Goal: Task Accomplishment & Management: Manage account settings

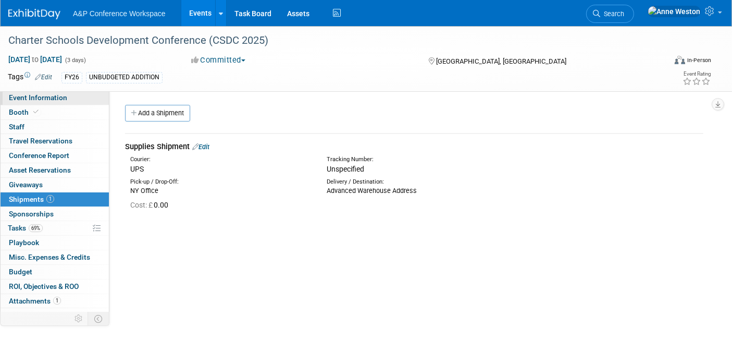
click at [42, 92] on link "Event Information" at bounding box center [55, 98] width 108 height 14
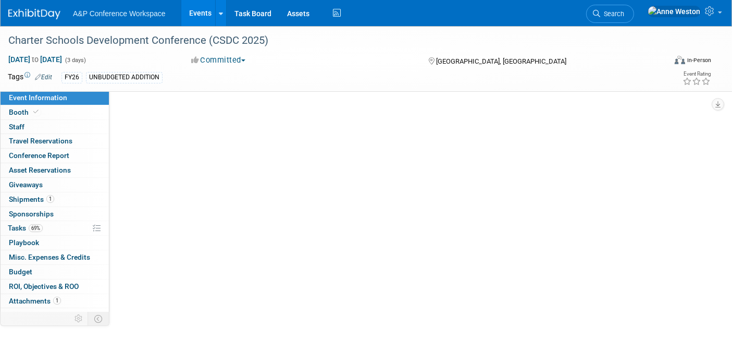
select select "Annual"
select select "Level 2"
select select "In-Person Booth"
select select "Schools"
select select "Bloomsbury Digital Resources"
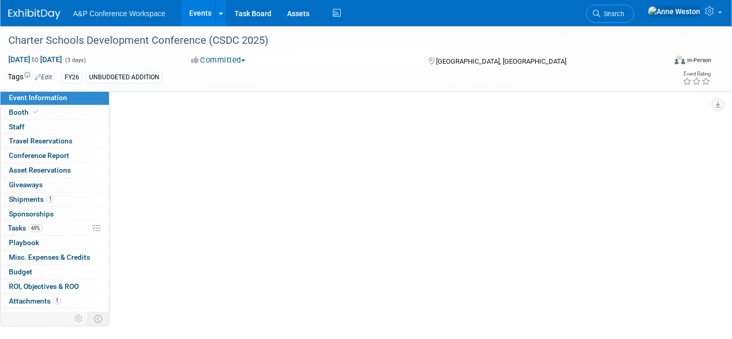
select select "[PERSON_NAME]"
select select "BDR Product Awareness and Trial Generation​"
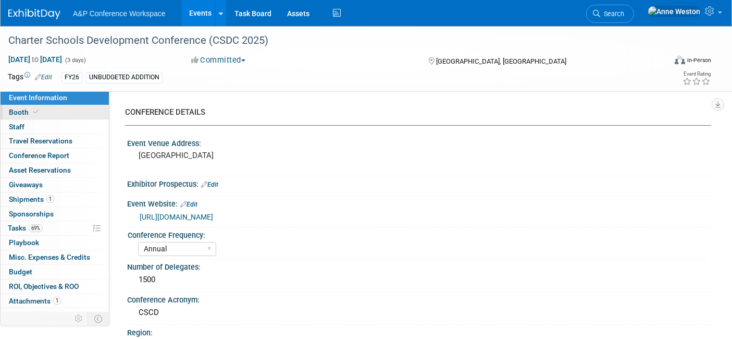
click at [35, 110] on icon at bounding box center [35, 112] width 5 height 6
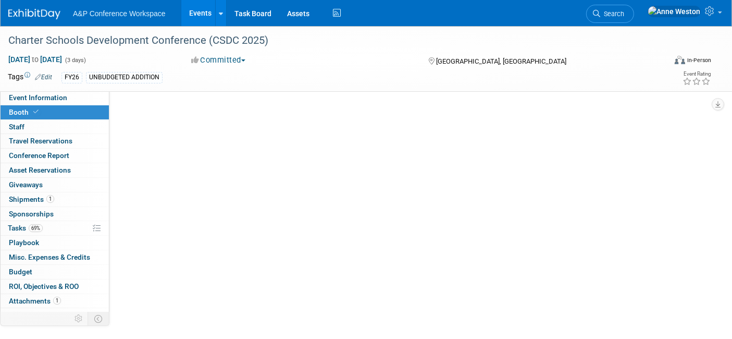
select select "CLDC - Digital/BDR"
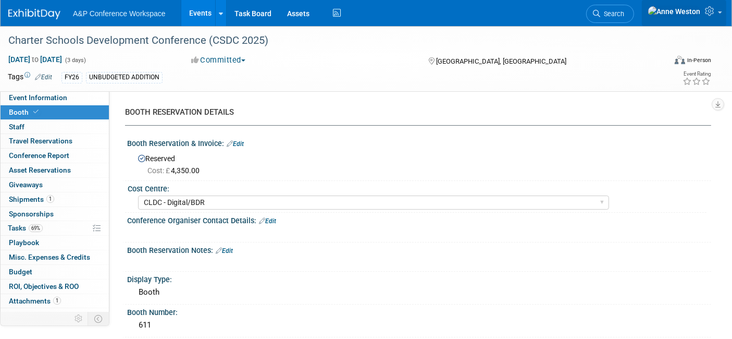
click at [709, 9] on icon at bounding box center [711, 10] width 12 height 9
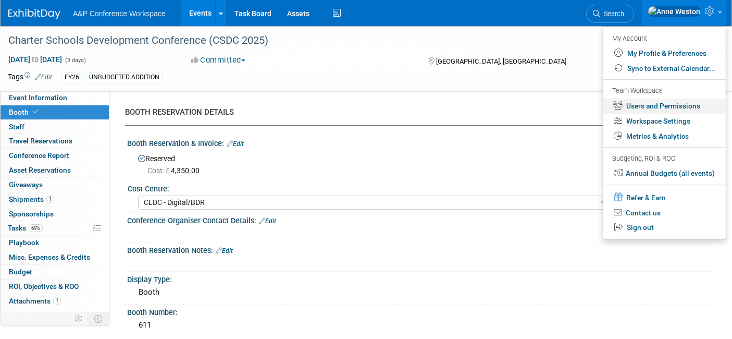
click at [658, 103] on link "Users and Permissions" at bounding box center [665, 106] width 123 height 15
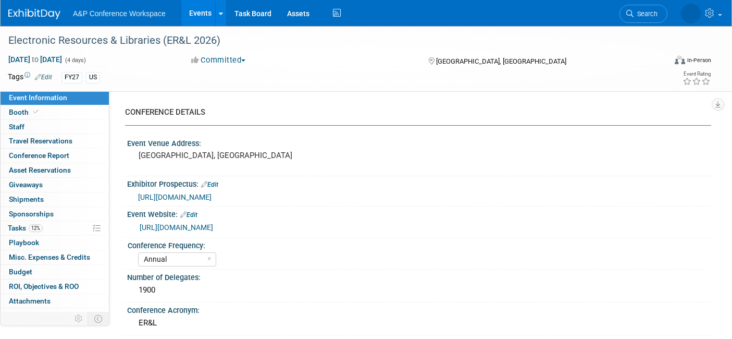
select select "Annual"
select select "Level 2"
select select "In-Person Booth"
select select "Libraries"
select select "Bloomsbury Digital Resources"
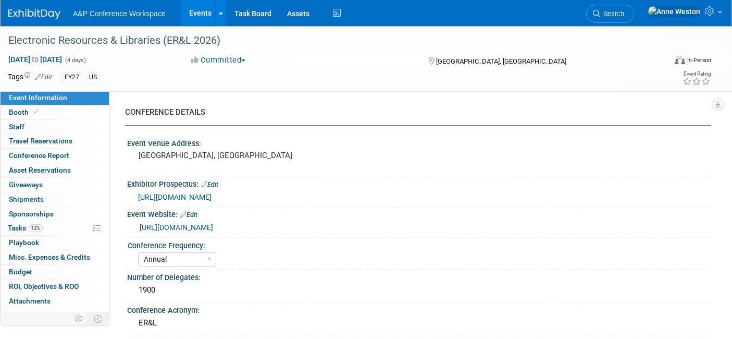
select select "[PERSON_NAME]"
select select "BDR Product Awareness and Trial Generation​"
click at [625, 13] on span "Search" at bounding box center [613, 14] width 24 height 8
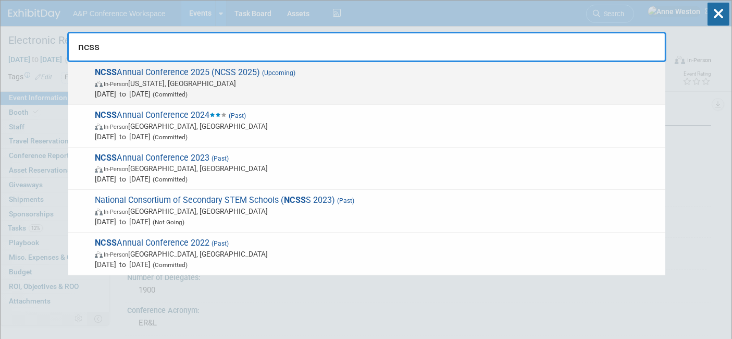
type input "ncss"
click at [131, 69] on span "NCSS Annual Conference 2025 (NCSS 2025) (Upcoming) In-Person Washington, DC Dec…" at bounding box center [376, 83] width 569 height 32
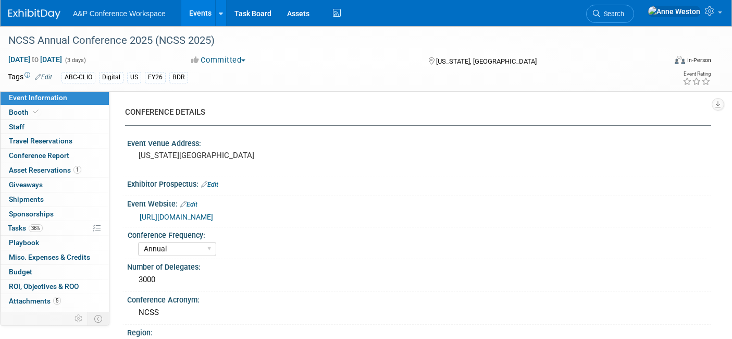
select select "Annual"
select select "Level 1"
select select "In-Person Booth"
select select "Schools"
select select "Bloomsbury Digital Resources"
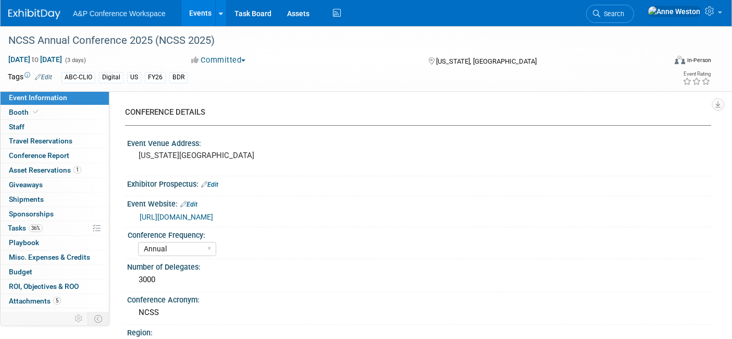
select select "[PERSON_NAME]"
select select "Brand/Subject Presence​"
click at [51, 108] on link "Booth" at bounding box center [55, 112] width 108 height 14
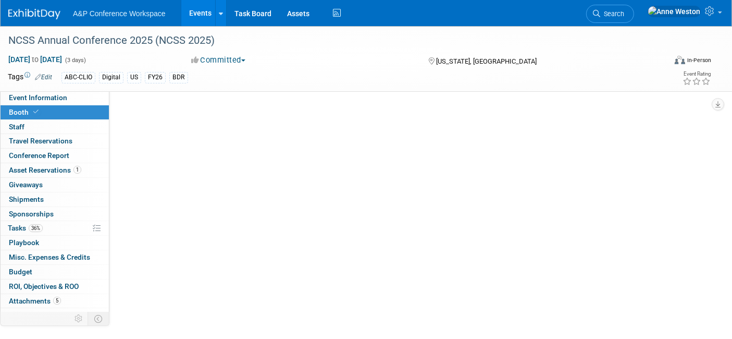
select select "CLDC - Digital/BDR"
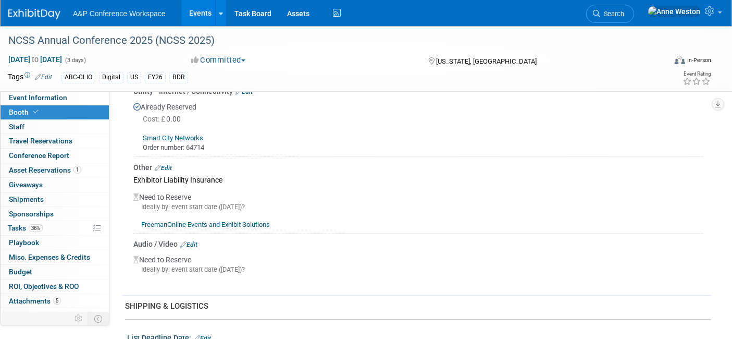
scroll to position [868, 0]
click at [168, 164] on link "Edit" at bounding box center [163, 167] width 17 height 7
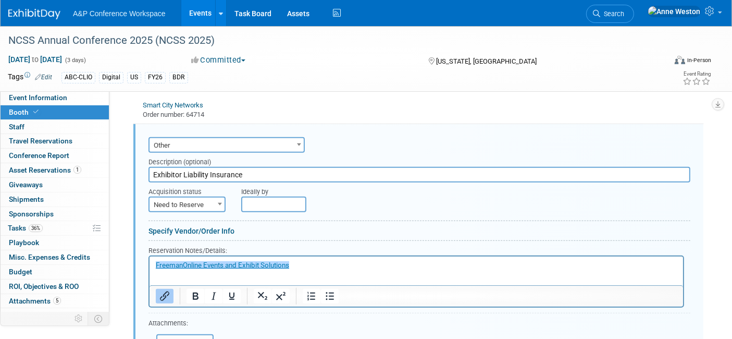
scroll to position [0, 0]
click at [187, 200] on span "Need to Reserve" at bounding box center [187, 205] width 75 height 15
select select "2"
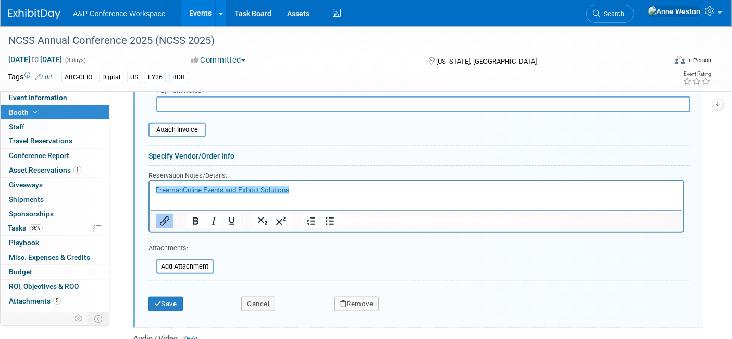
scroll to position [1190, 0]
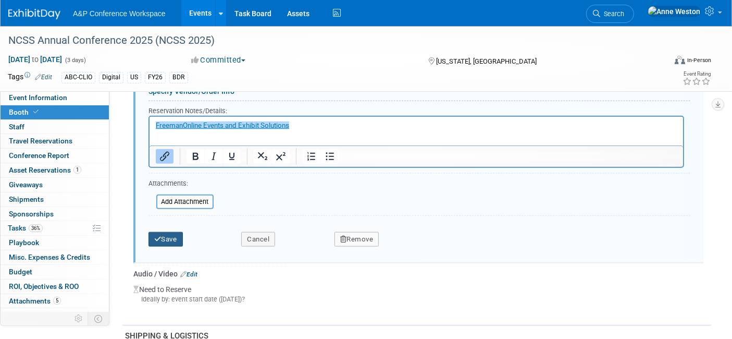
click at [177, 232] on button "Save" at bounding box center [166, 239] width 34 height 15
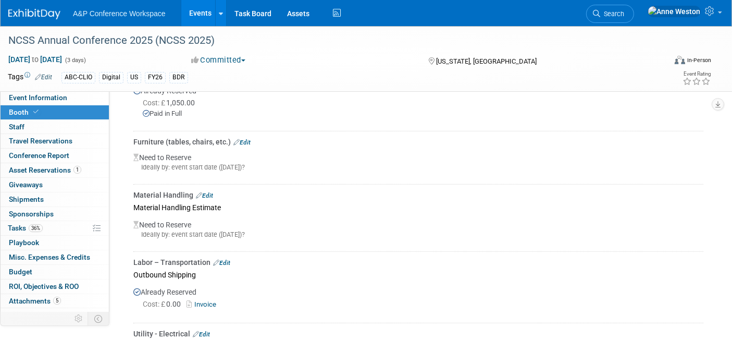
scroll to position [553, 0]
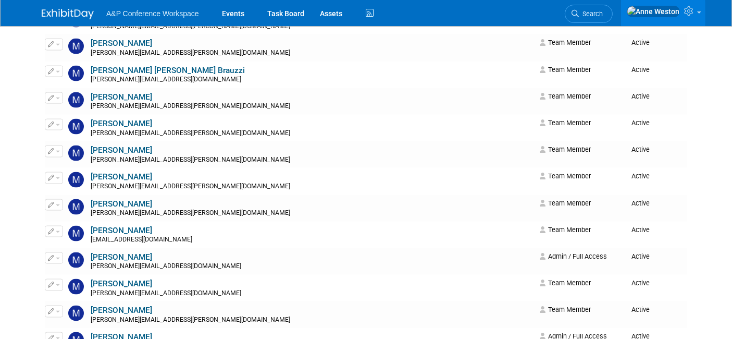
scroll to position [5560, 0]
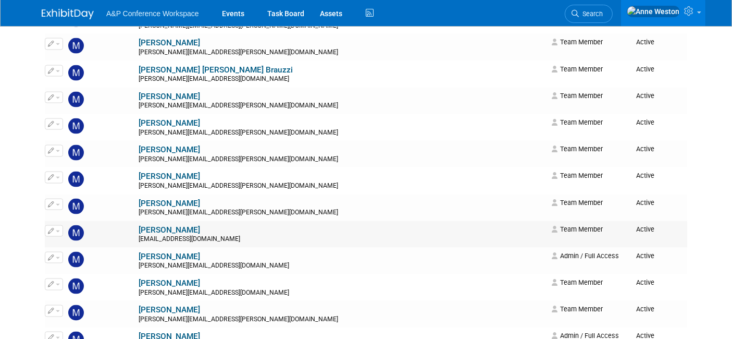
click at [139, 226] on link "[PERSON_NAME]" at bounding box center [170, 229] width 62 height 9
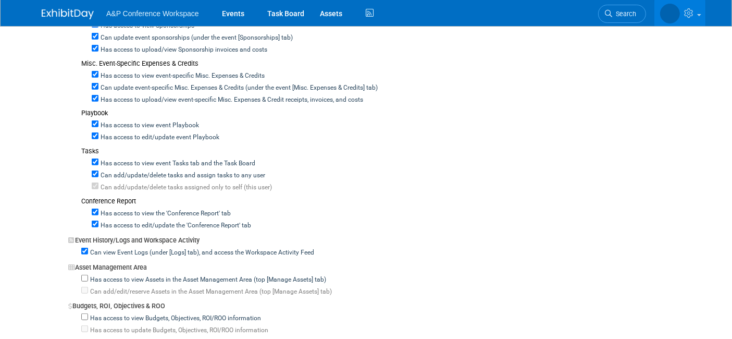
scroll to position [811, 0]
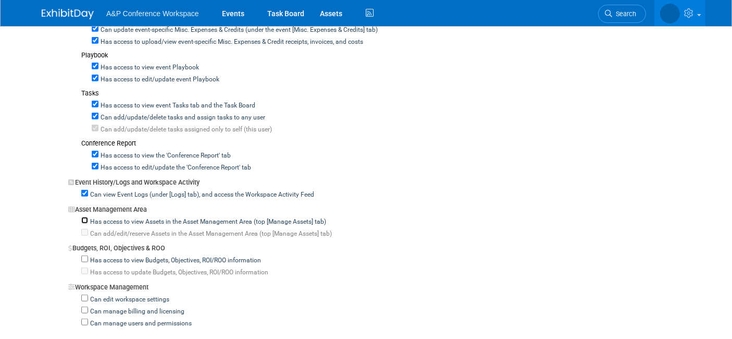
click at [88, 217] on input "Has access to view Assets in the Asset Management Area (top [Manage Assets] tab)" at bounding box center [84, 220] width 7 height 7
checkbox input "true"
click at [84, 255] on input "Has access to view Budgets, Objectives, ROI/ROO information" at bounding box center [84, 258] width 7 height 7
checkbox input "true"
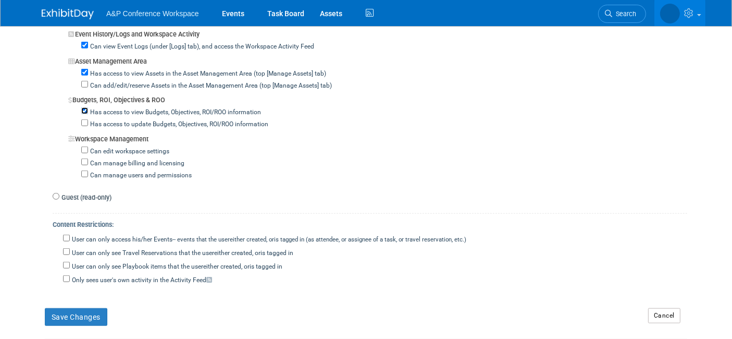
scroll to position [984, 0]
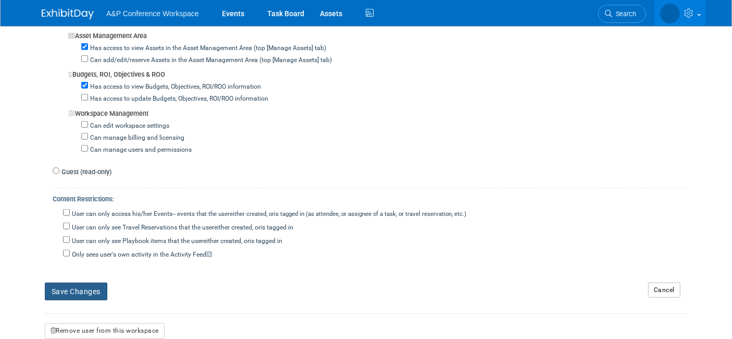
click at [74, 283] on button "Save Changes" at bounding box center [76, 292] width 63 height 18
